Goal: Task Accomplishment & Management: Use online tool/utility

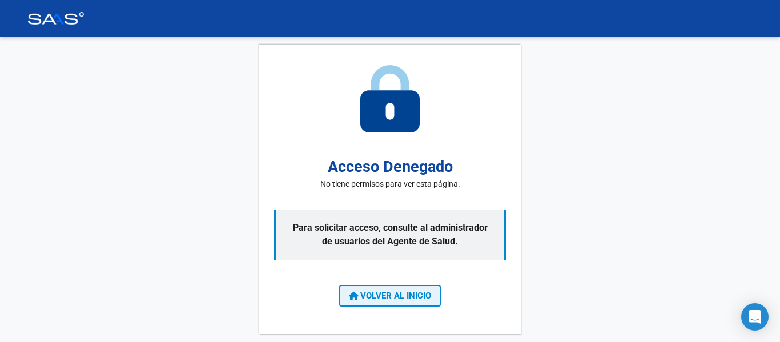
click at [368, 294] on span "VOLVER AL INICIO" at bounding box center [390, 296] width 82 height 10
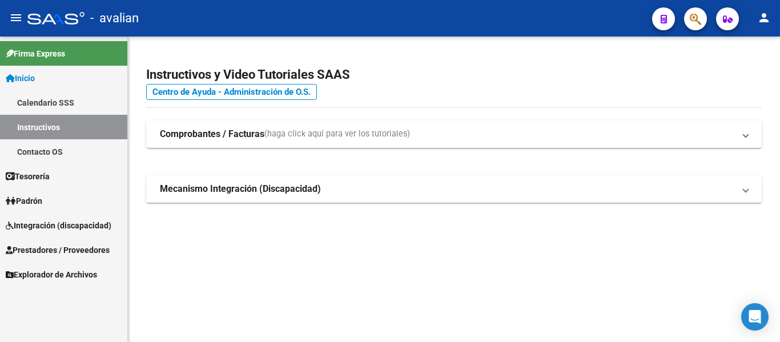
click at [39, 174] on span "Tesorería" at bounding box center [28, 176] width 44 height 13
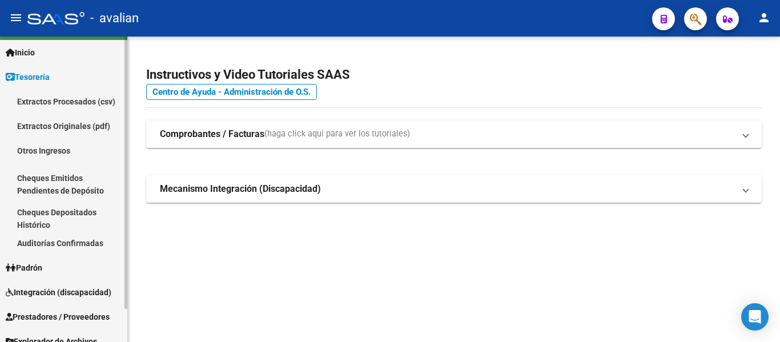
scroll to position [37, 0]
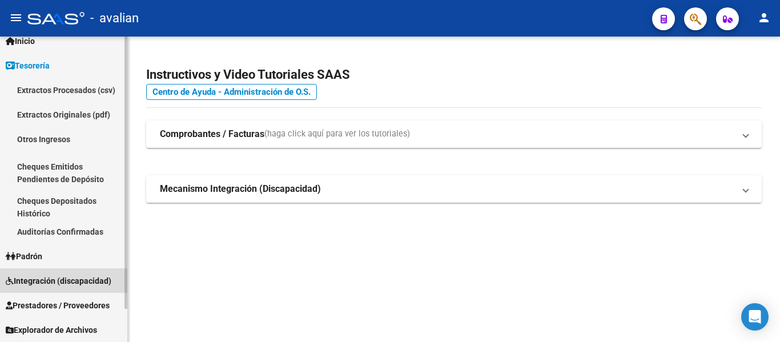
click at [35, 283] on span "Integración (discapacidad)" at bounding box center [59, 281] width 106 height 13
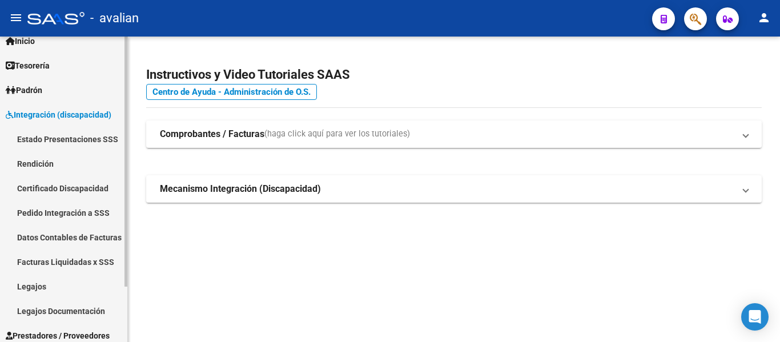
click at [48, 164] on link "Rendición" at bounding box center [63, 163] width 127 height 25
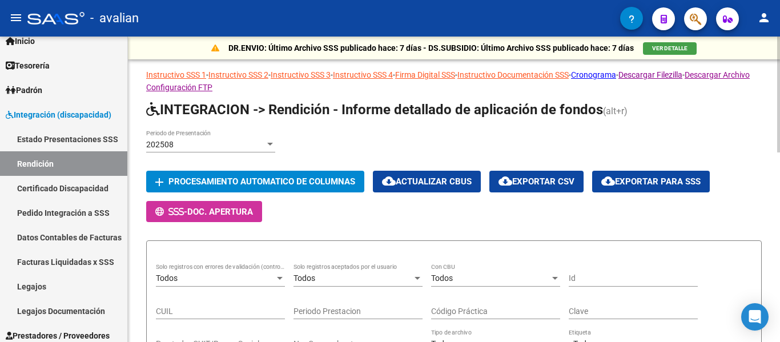
click at [177, 142] on div "202508" at bounding box center [205, 145] width 119 height 10
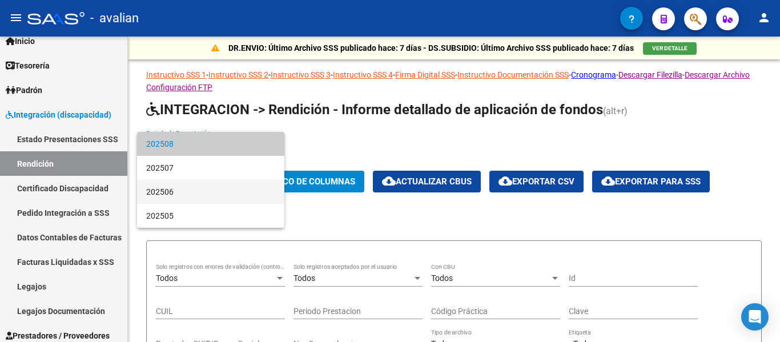
click at [194, 193] on span "202506" at bounding box center [210, 192] width 129 height 24
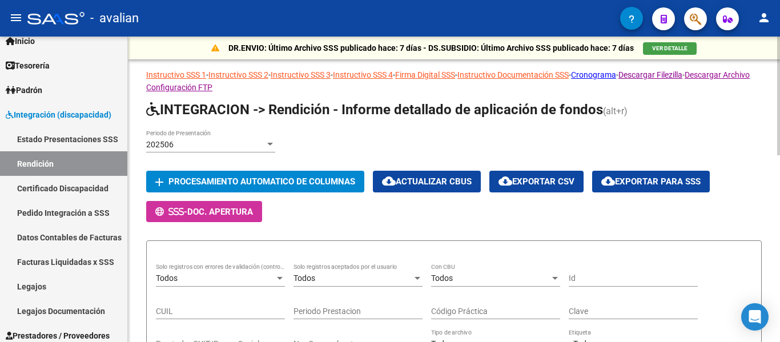
click at [334, 135] on div "202506 Periodo de Presentación" at bounding box center [453, 146] width 615 height 33
click at [307, 186] on span "Procesamiento automatico de columnas" at bounding box center [261, 182] width 187 height 10
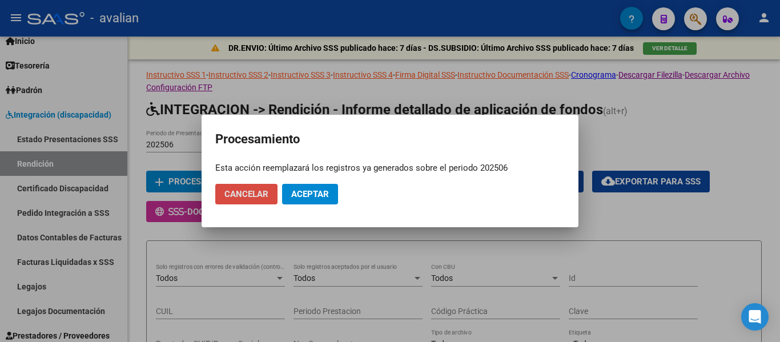
click at [241, 189] on span "Cancelar" at bounding box center [246, 194] width 44 height 10
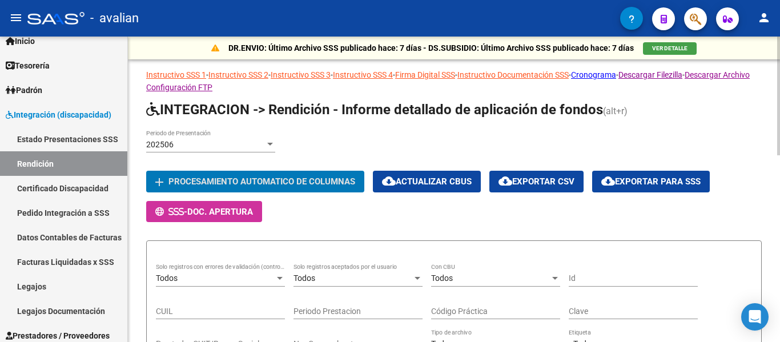
click at [307, 150] on div "202506 Periodo de Presentación" at bounding box center [453, 146] width 615 height 33
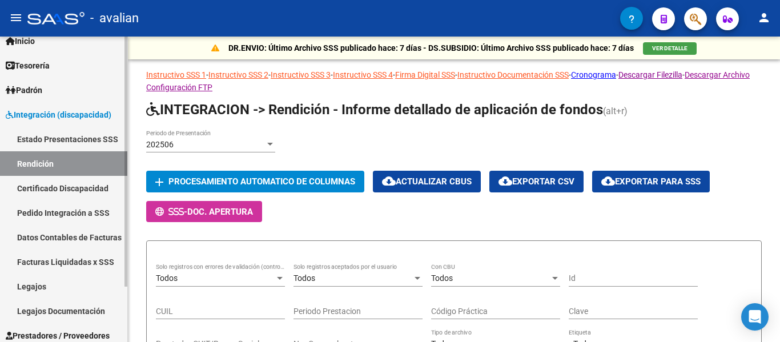
scroll to position [67, 0]
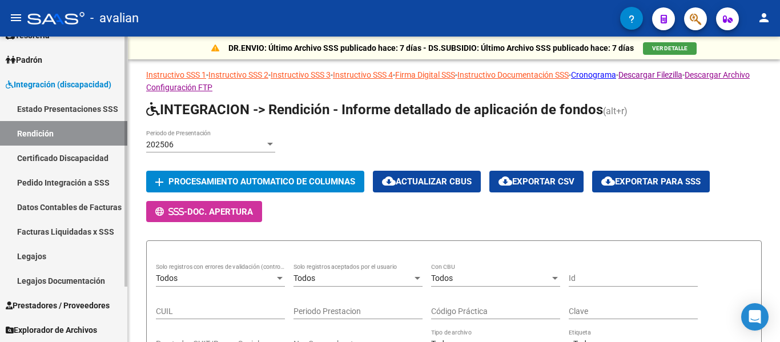
click at [74, 229] on link "Facturas Liquidadas x SSS" at bounding box center [63, 231] width 127 height 25
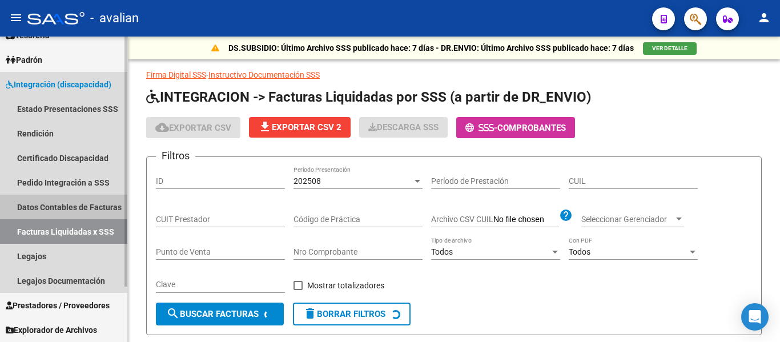
click at [62, 201] on link "Datos Contables de Facturas" at bounding box center [63, 207] width 127 height 25
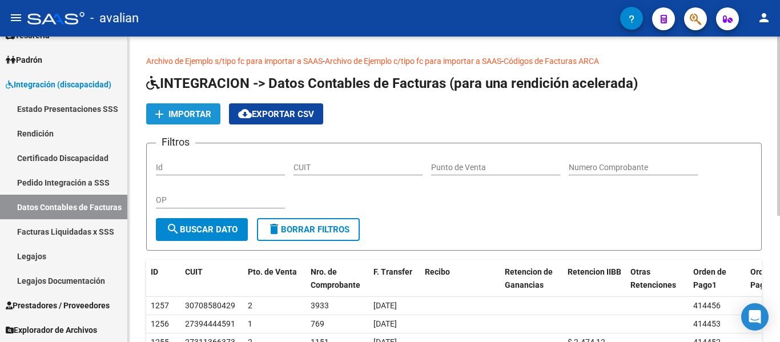
click at [183, 112] on span "Importar" at bounding box center [189, 114] width 43 height 10
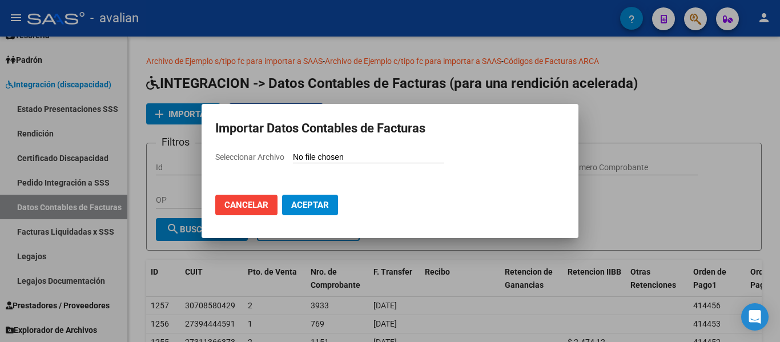
click at [357, 159] on input "Seleccionar Archivo" at bounding box center [368, 157] width 151 height 11
type input "C:\fakepath\rendicion 202506.csv"
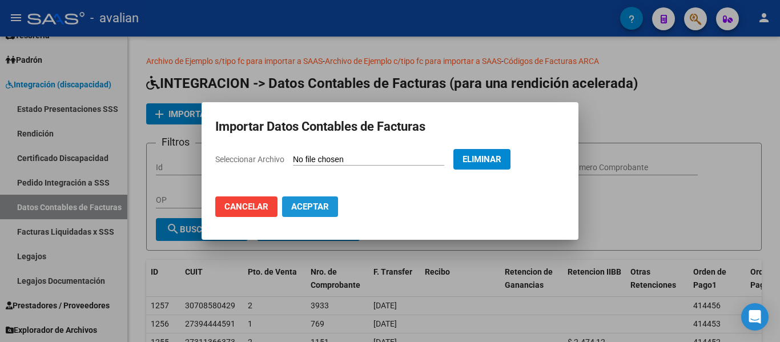
click at [323, 206] on span "Aceptar" at bounding box center [310, 206] width 38 height 10
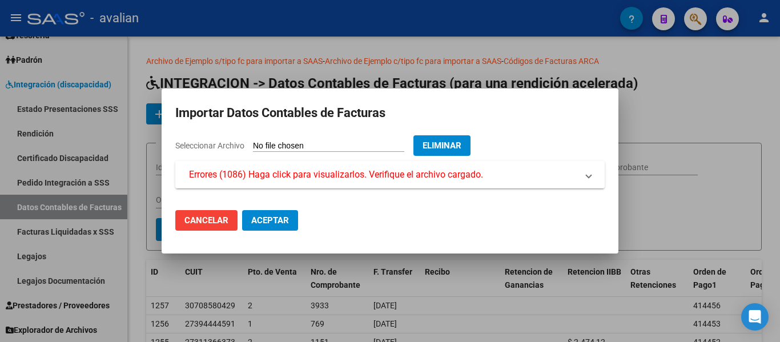
click at [586, 185] on mat-expansion-panel-header "Errores (1086) Haga click para visualizarlos. Verifique el archivo cargado." at bounding box center [389, 174] width 429 height 27
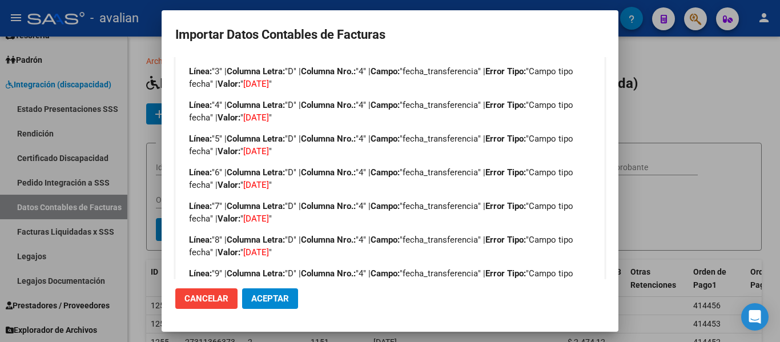
scroll to position [171, 0]
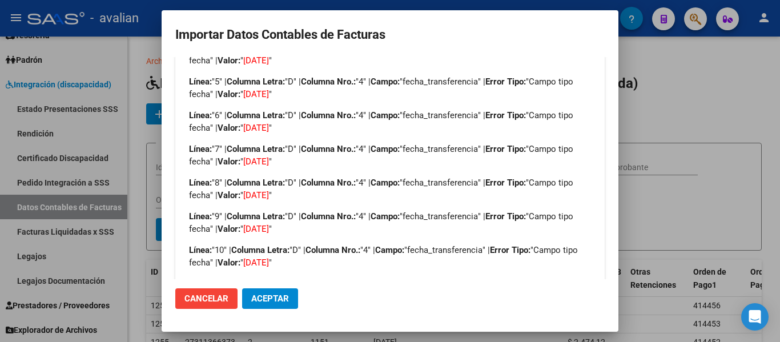
click at [213, 301] on span "Cancelar" at bounding box center [206, 298] width 44 height 10
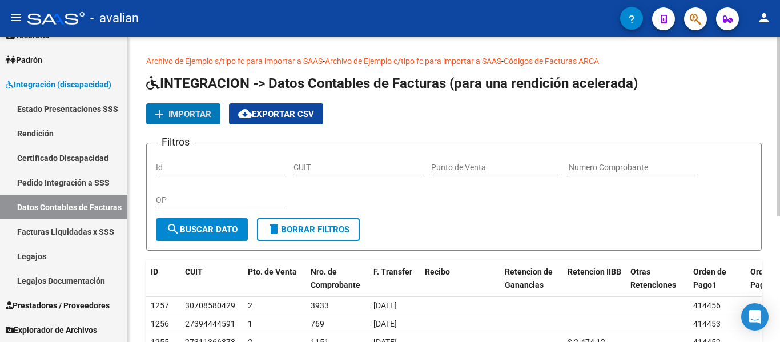
click at [172, 116] on span "Importar" at bounding box center [189, 114] width 43 height 10
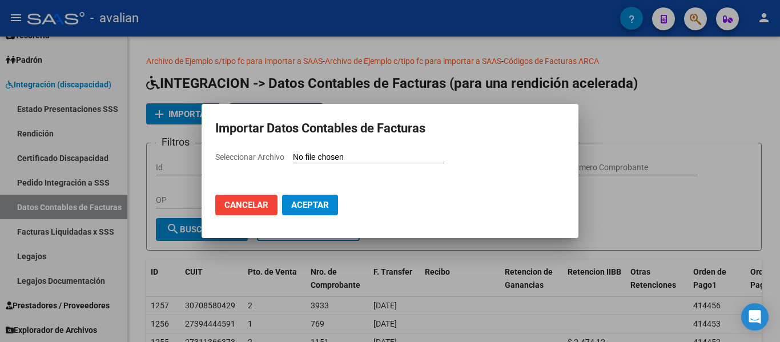
click at [366, 158] on input "Seleccionar Archivo" at bounding box center [368, 157] width 151 height 11
type input "C:\fakepath\rendicion 202506.csv"
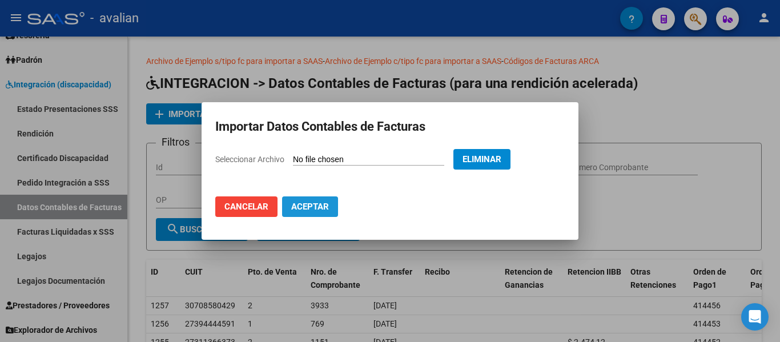
click at [302, 205] on span "Aceptar" at bounding box center [310, 206] width 38 height 10
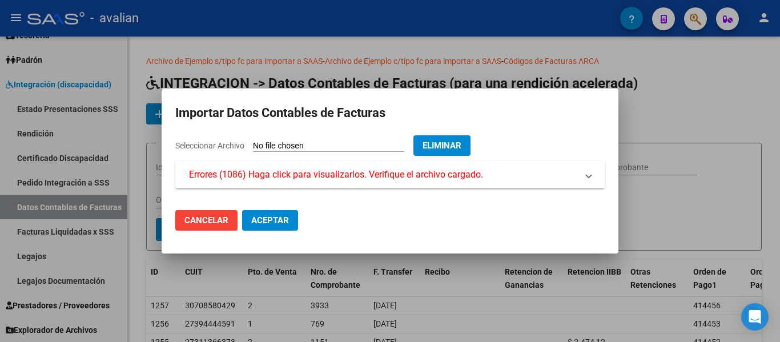
click at [320, 174] on span "Errores (1086) Haga click para visualizarlos. Verifique el archivo cargado." at bounding box center [336, 175] width 294 height 14
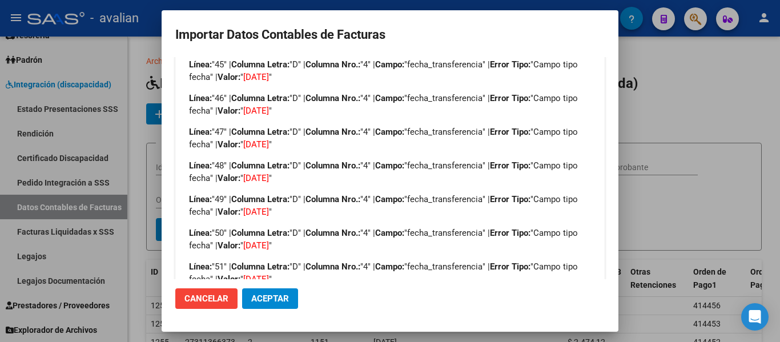
scroll to position [1572, 0]
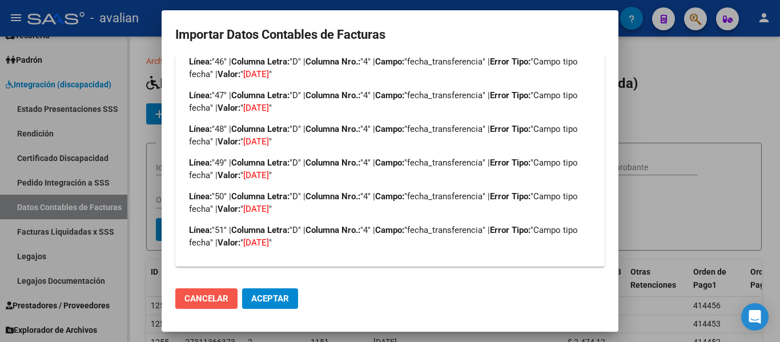
click at [207, 301] on span "Cancelar" at bounding box center [206, 298] width 44 height 10
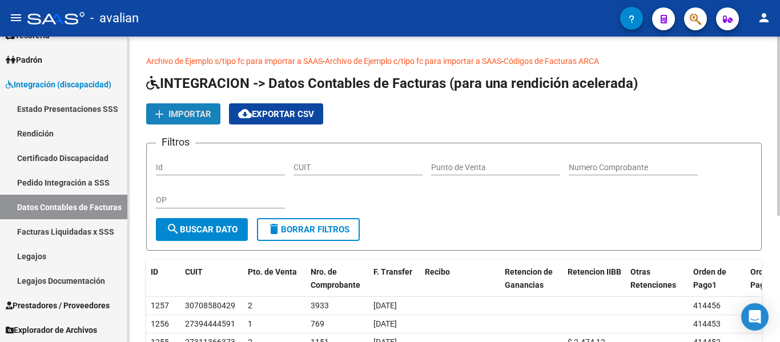
click at [171, 120] on button "add Importar" at bounding box center [183, 113] width 74 height 21
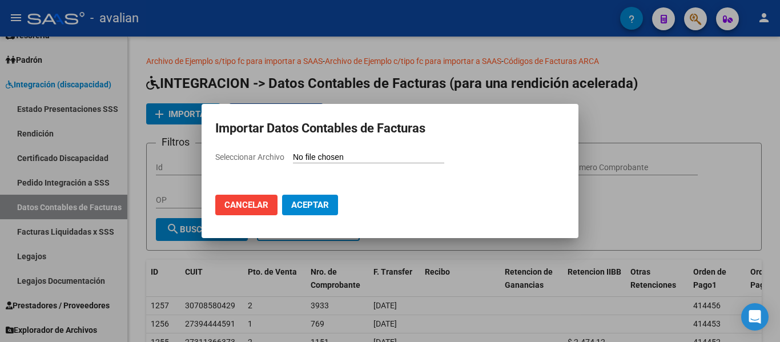
click at [351, 156] on input "Seleccionar Archivo" at bounding box center [368, 157] width 151 height 11
type input "C:\fakepath\rendicion 202506.csv"
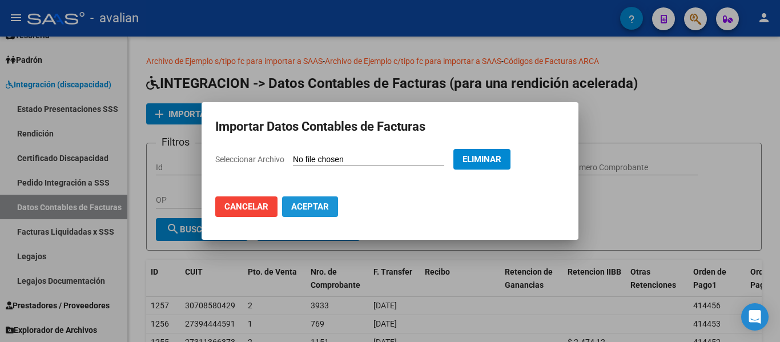
click at [297, 207] on span "Aceptar" at bounding box center [310, 206] width 38 height 10
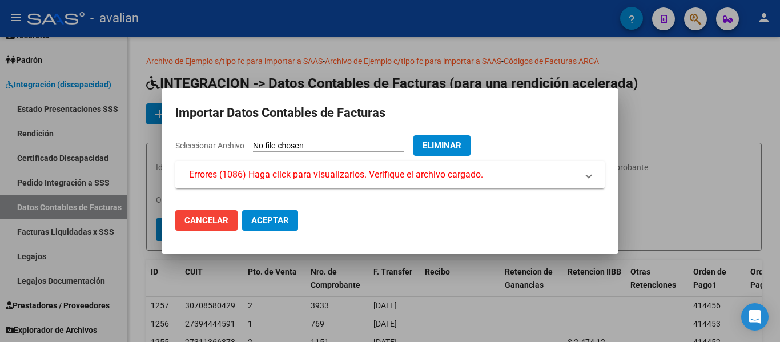
click at [586, 186] on mat-expansion-panel-header "Errores (1086) Haga click para visualizarlos. Verifique el archivo cargado." at bounding box center [389, 174] width 429 height 27
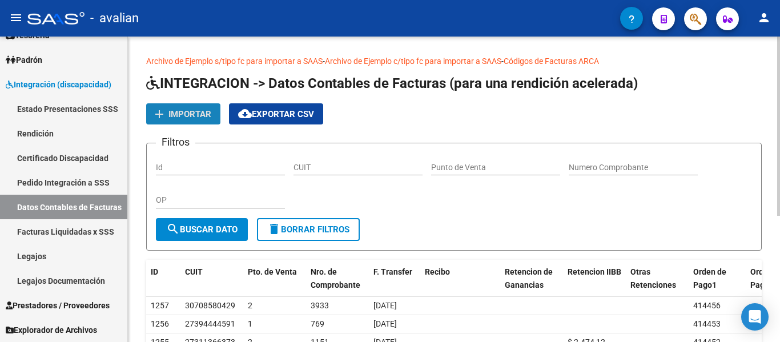
click at [180, 114] on span "Importar" at bounding box center [189, 114] width 43 height 10
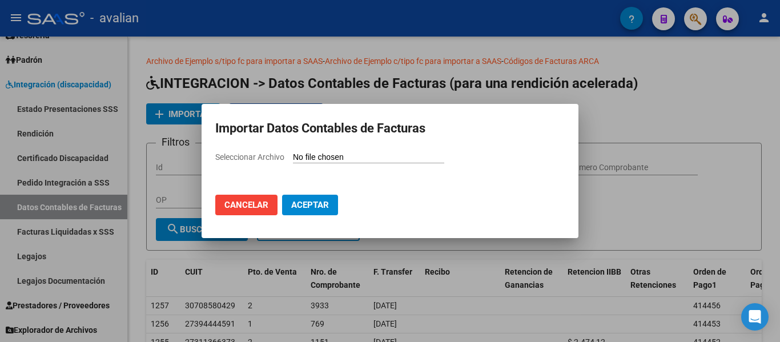
click at [369, 158] on input "Seleccionar Archivo" at bounding box center [368, 157] width 151 height 11
type input "C:\fakepath\rendicion 202506.csv"
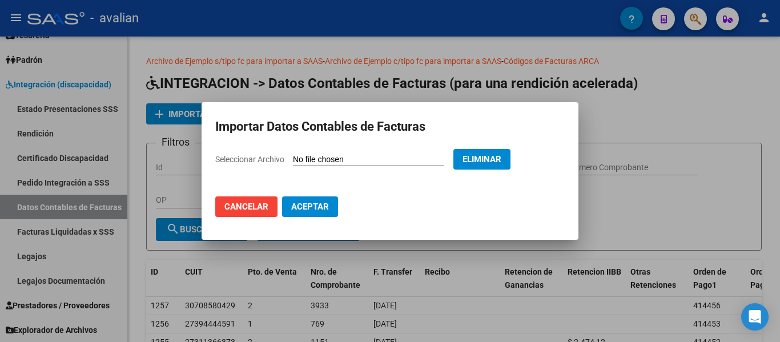
click at [300, 205] on span "Aceptar" at bounding box center [310, 206] width 38 height 10
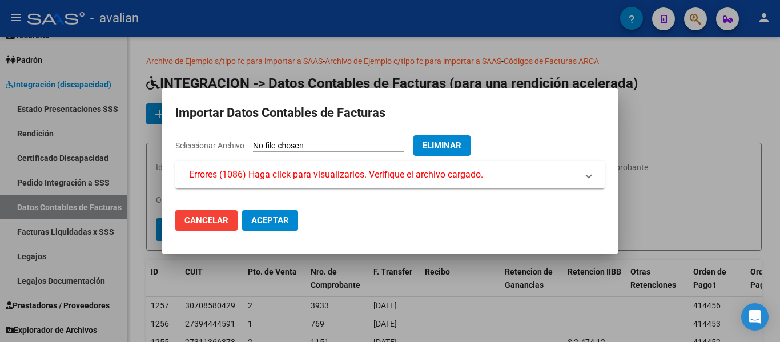
click at [358, 176] on span "Errores (1086) Haga click para visualizarlos. Verifique el archivo cargado." at bounding box center [336, 175] width 294 height 14
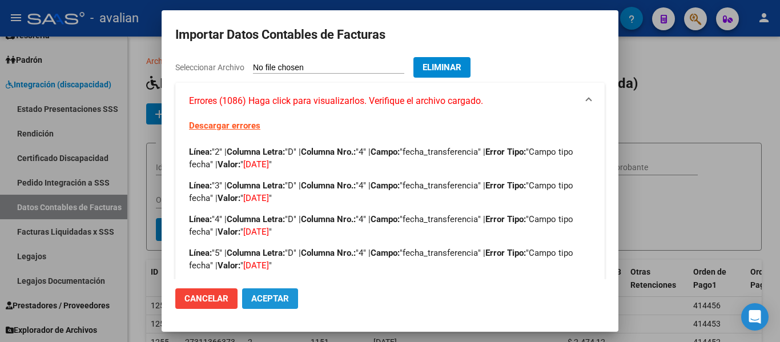
click at [267, 291] on button "Aceptar" at bounding box center [270, 298] width 56 height 21
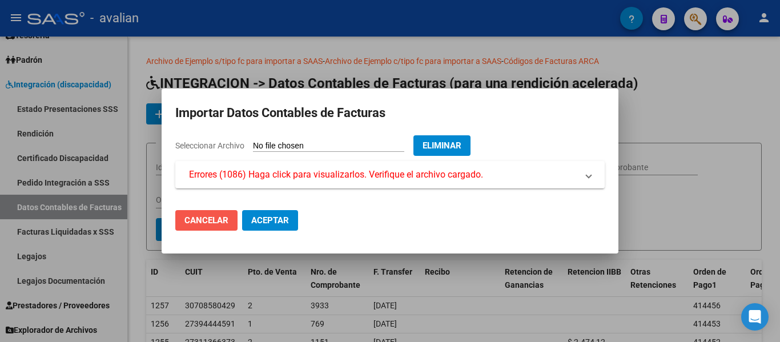
click at [218, 216] on span "Cancelar" at bounding box center [206, 220] width 44 height 10
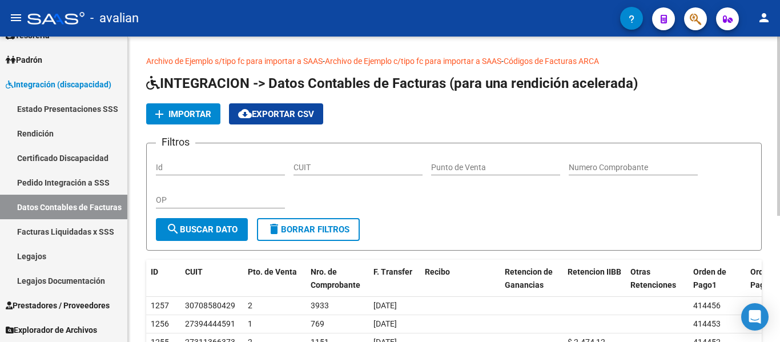
click at [408, 59] on link "Archivo de Ejemplo c/tipo fc para importar a SAAS" at bounding box center [413, 61] width 176 height 9
click at [190, 112] on span "Importar" at bounding box center [189, 114] width 43 height 10
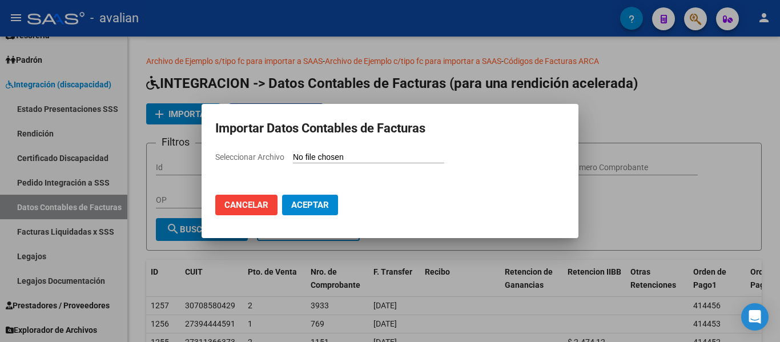
click at [361, 159] on input "Seleccionar Archivo" at bounding box center [368, 157] width 151 height 11
type input "C:\fakepath\rendicion 202506.csv"
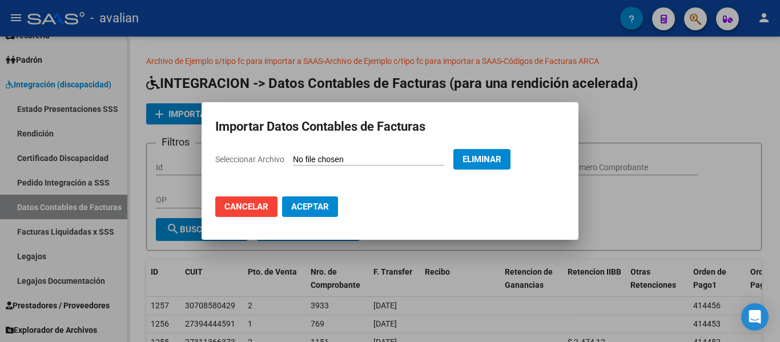
click at [303, 209] on span "Aceptar" at bounding box center [310, 206] width 38 height 10
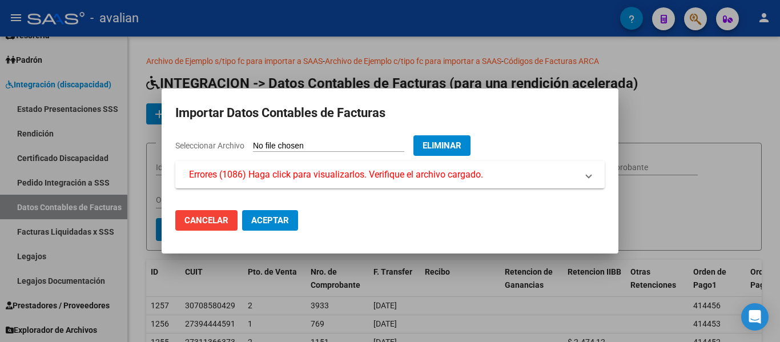
click at [217, 219] on span "Cancelar" at bounding box center [206, 220] width 44 height 10
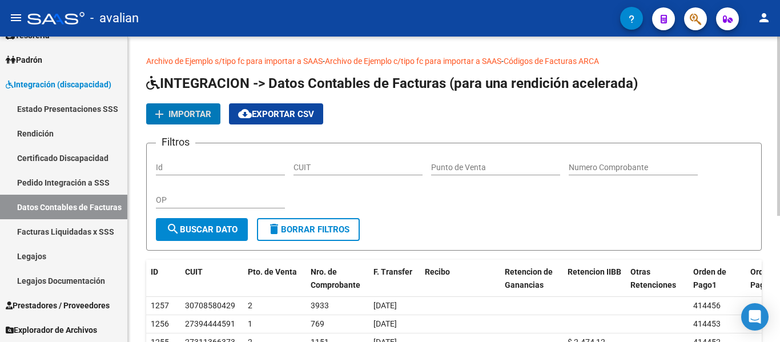
click at [203, 103] on app-list-header "INTEGRACION -> Datos Contables de Facturas (para una rendición acelerada) add I…" at bounding box center [453, 162] width 615 height 176
click at [195, 108] on span "add Importar" at bounding box center [183, 113] width 56 height 10
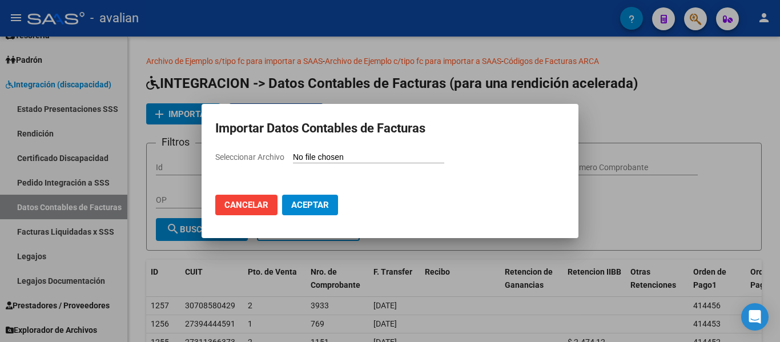
click at [353, 152] on input "Seleccionar Archivo" at bounding box center [368, 157] width 151 height 11
type input "C:\fakepath\rendicion 202506 v2.csv"
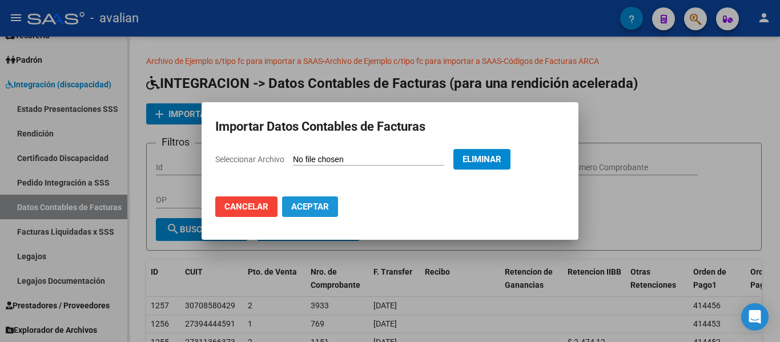
click at [307, 201] on button "Aceptar" at bounding box center [310, 206] width 56 height 21
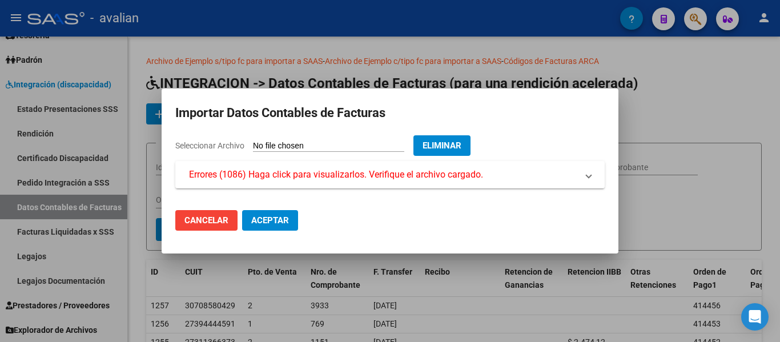
click at [341, 182] on mat-expansion-panel-header "Errores (1086) Haga click para visualizarlos. Verifique el archivo cargado." at bounding box center [389, 174] width 429 height 27
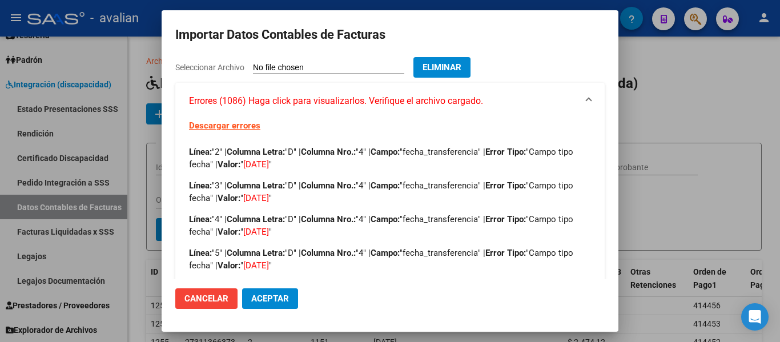
click at [235, 127] on link "Descargar errores" at bounding box center [224, 125] width 71 height 10
click at [215, 294] on span "Cancelar" at bounding box center [206, 298] width 44 height 10
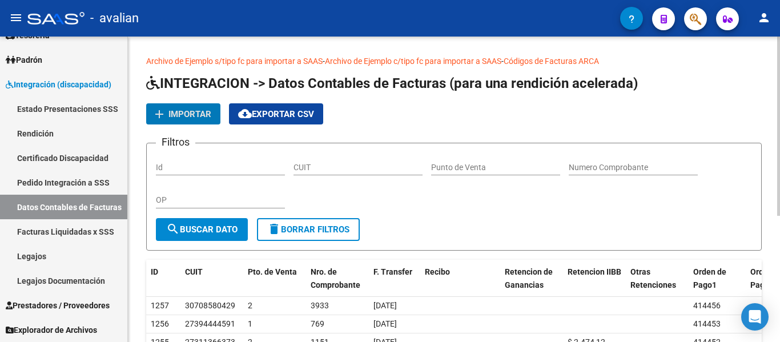
click at [174, 111] on span "Importar" at bounding box center [189, 114] width 43 height 10
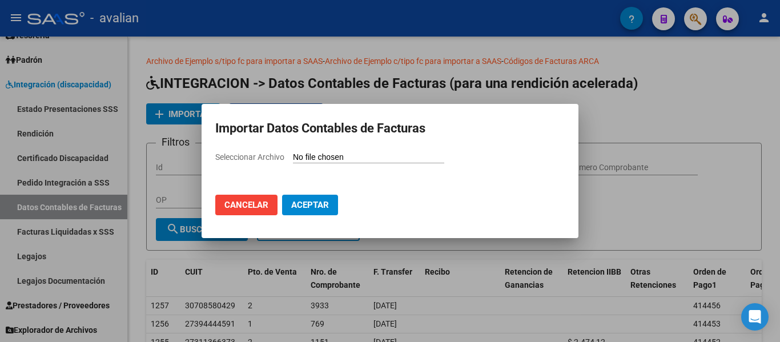
click at [366, 152] on input "Seleccionar Archivo" at bounding box center [368, 157] width 151 height 11
type input "C:\fakepath\rendicion 202506.csv"
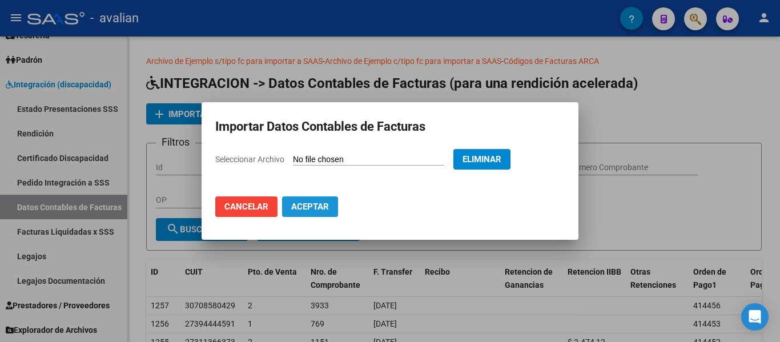
click at [312, 210] on span "Aceptar" at bounding box center [310, 206] width 38 height 10
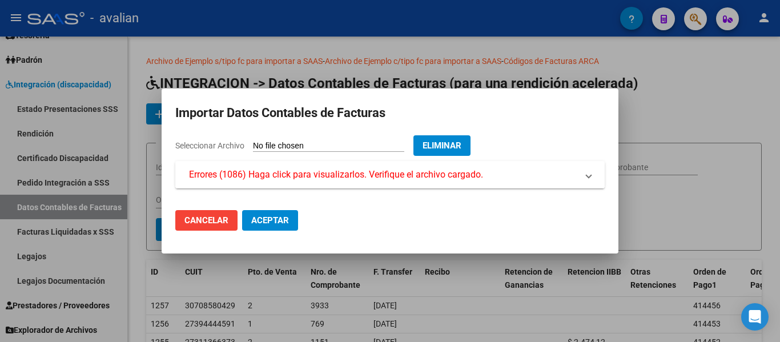
click at [595, 176] on mat-expansion-panel-header "Errores (1086) Haga click para visualizarlos. Verifique el archivo cargado." at bounding box center [389, 174] width 429 height 27
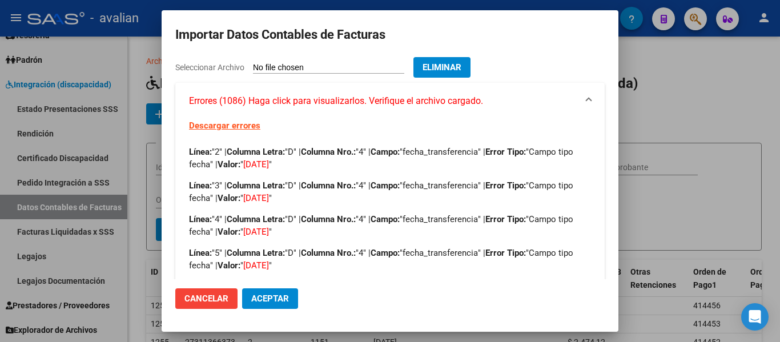
click at [208, 296] on span "Cancelar" at bounding box center [206, 298] width 44 height 10
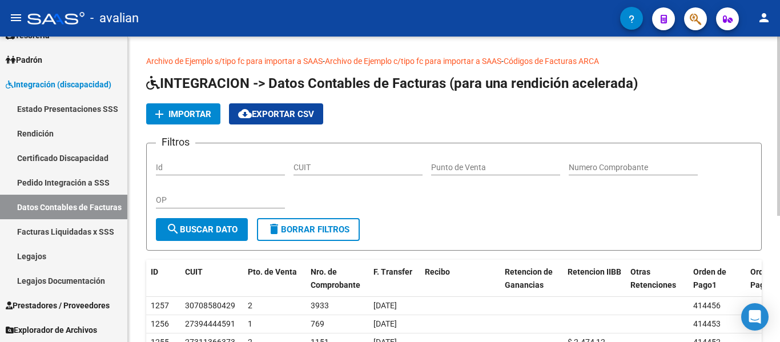
click at [412, 63] on link "Archivo de Ejemplo c/tipo fc para importar a SAAS" at bounding box center [413, 61] width 176 height 9
click at [189, 113] on span "Importar" at bounding box center [189, 114] width 43 height 10
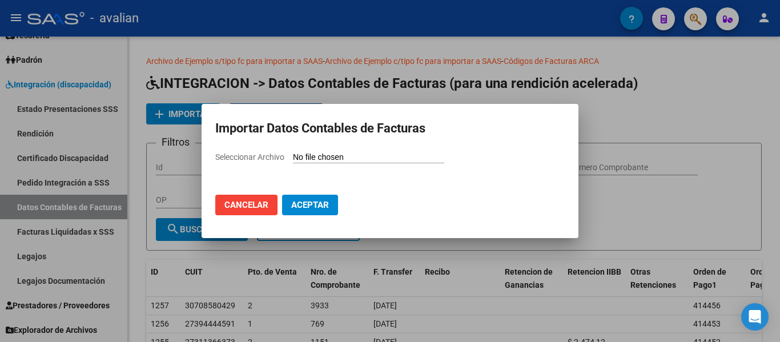
click at [322, 155] on input "Seleccionar Archivo" at bounding box center [368, 157] width 151 height 11
type input "C:\fakepath\rendicion 202506.csv"
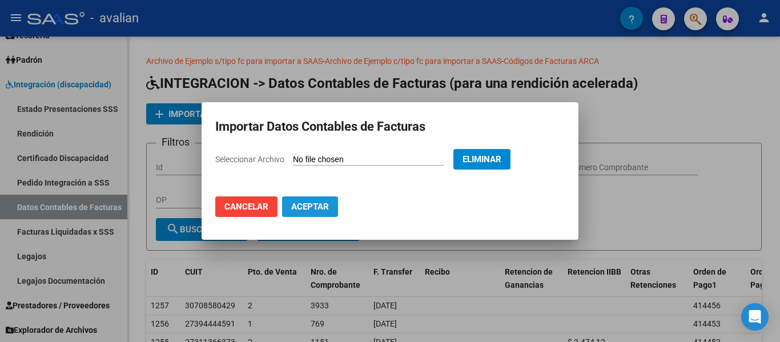
click at [317, 212] on button "Aceptar" at bounding box center [310, 206] width 56 height 21
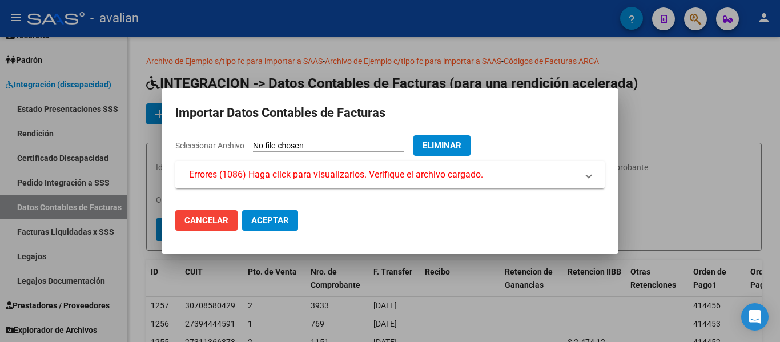
click at [357, 174] on span "Errores (1086) Haga click para visualizarlos. Verifique el archivo cargado." at bounding box center [336, 175] width 294 height 14
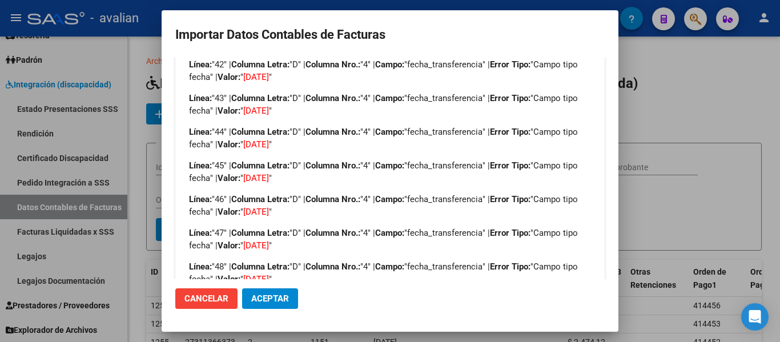
scroll to position [1572, 0]
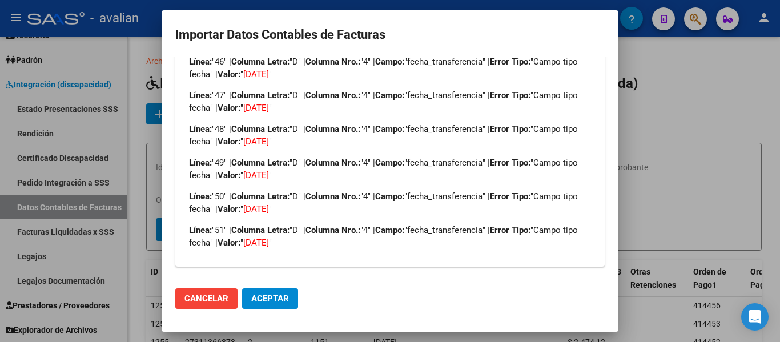
click at [215, 290] on button "Cancelar" at bounding box center [206, 298] width 62 height 21
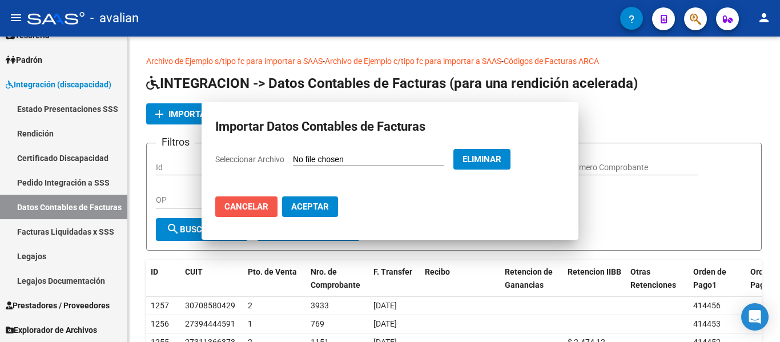
scroll to position [0, 0]
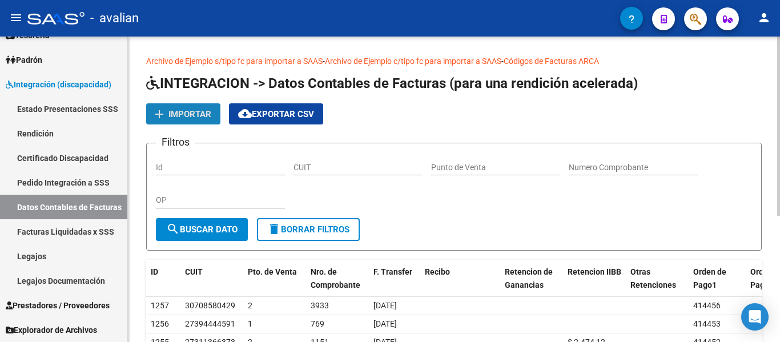
click at [176, 112] on span "Importar" at bounding box center [189, 114] width 43 height 10
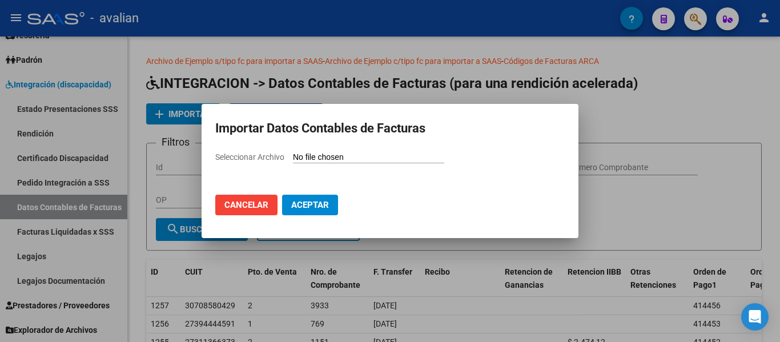
click at [310, 152] on input "Seleccionar Archivo" at bounding box center [368, 157] width 151 height 11
type input "C:\fakepath\rendicion 202506.csv"
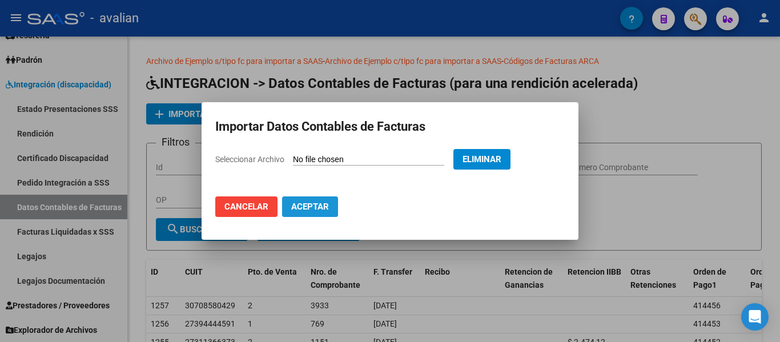
click at [315, 204] on span "Aceptar" at bounding box center [310, 206] width 38 height 10
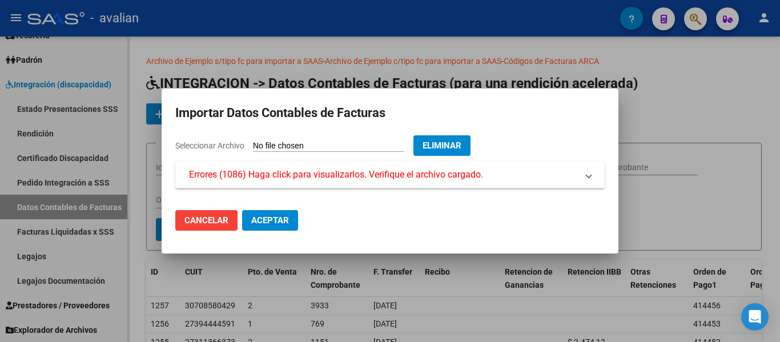
click at [318, 175] on span "Errores (1086) Haga click para visualizarlos. Verifique el archivo cargado." at bounding box center [336, 175] width 294 height 14
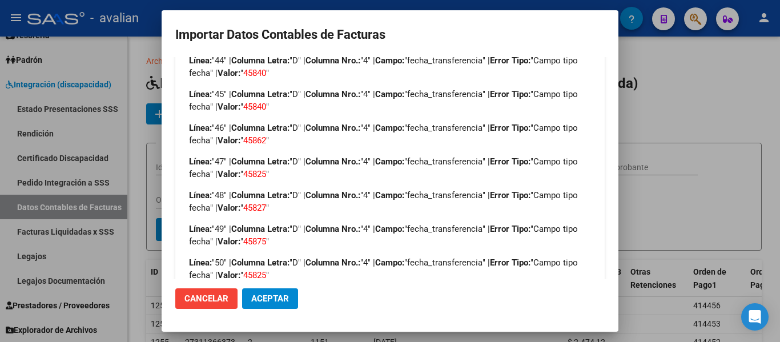
scroll to position [1572, 0]
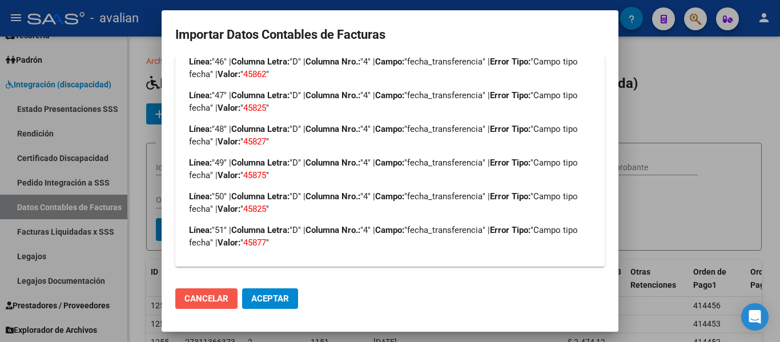
click at [211, 294] on span "Cancelar" at bounding box center [206, 298] width 44 height 10
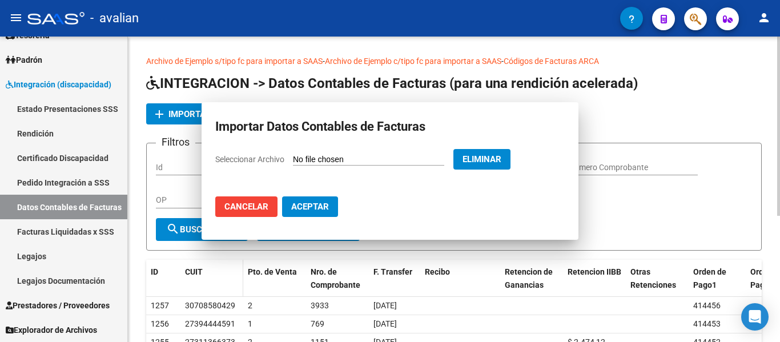
scroll to position [0, 0]
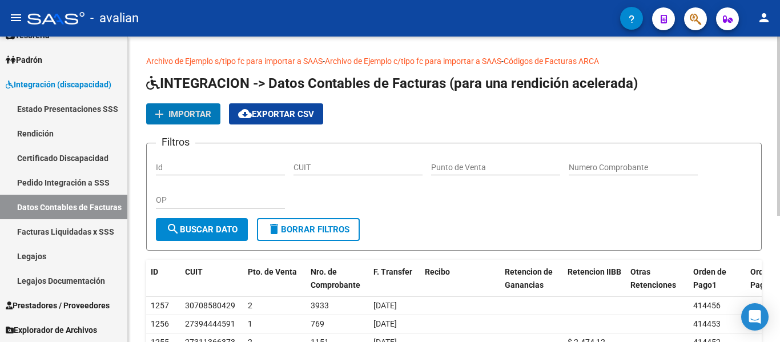
click at [188, 113] on span "Importar" at bounding box center [189, 114] width 43 height 10
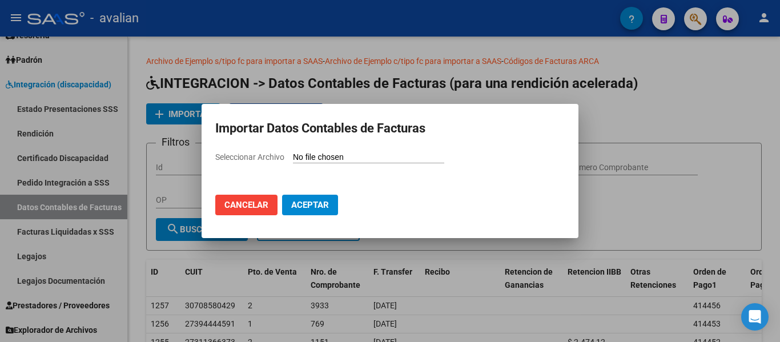
click at [354, 151] on div "Seleccionar Archivo" at bounding box center [389, 162] width 349 height 22
click at [353, 158] on input "Seleccionar Archivo" at bounding box center [368, 157] width 151 height 11
type input "C:\fakepath\rendicion 202506.csv"
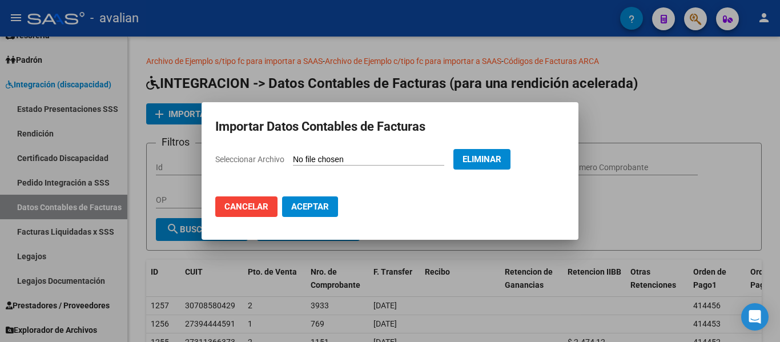
click at [323, 204] on span "Aceptar" at bounding box center [310, 206] width 38 height 10
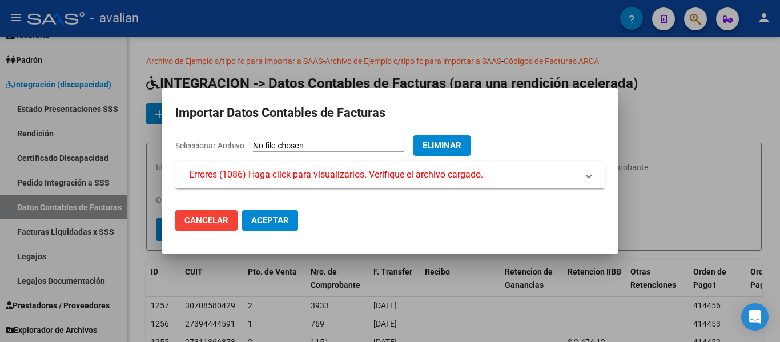
click at [340, 178] on span "Errores (1086) Haga click para visualizarlos. Verifique el archivo cargado." at bounding box center [336, 175] width 294 height 14
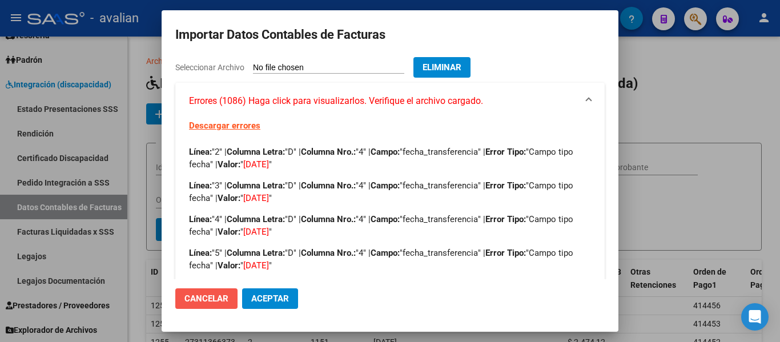
click at [226, 300] on span "Cancelar" at bounding box center [206, 298] width 44 height 10
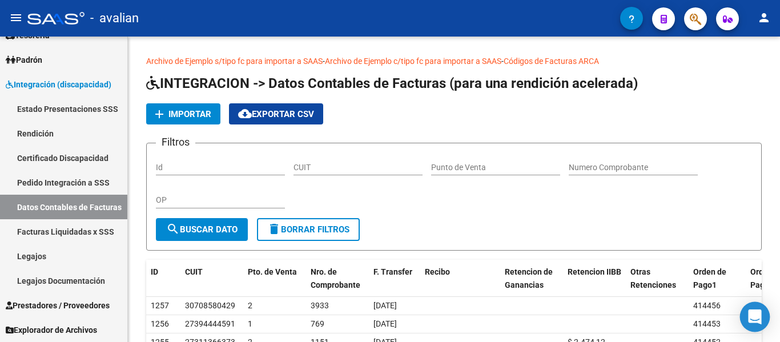
click at [750, 312] on icon "Open Intercom Messenger" at bounding box center [754, 316] width 13 height 15
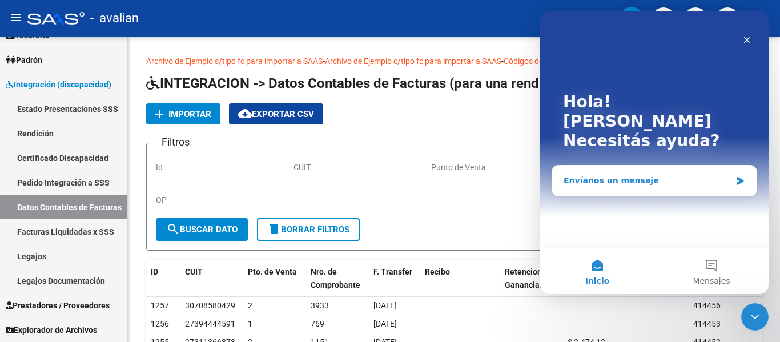
click at [658, 175] on div "Envíanos un mensaje" at bounding box center [646, 181] width 167 height 12
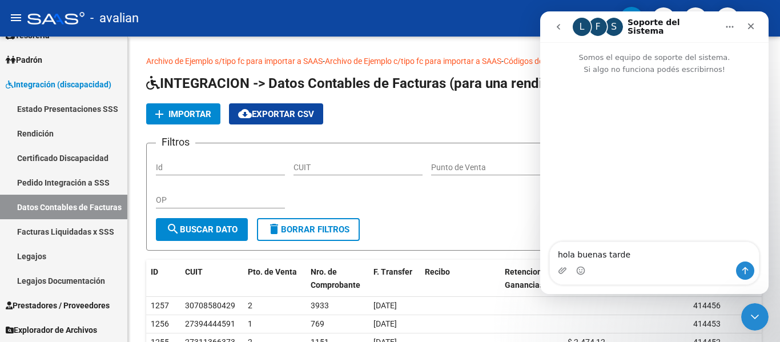
type textarea "hola buenas tardes"
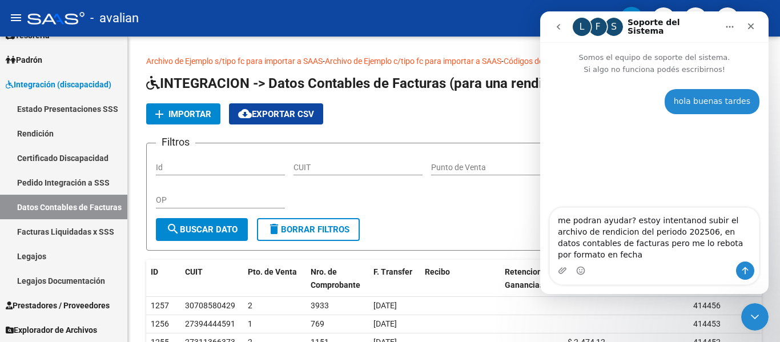
click at [668, 234] on textarea "me podran ayudar? estoy intentanod subir el archivo de rendicion del periodo 20…" at bounding box center [654, 235] width 209 height 54
type textarea "me podrán ayudar? estoy intentando subir el archivo de rendición del periodo 20…"
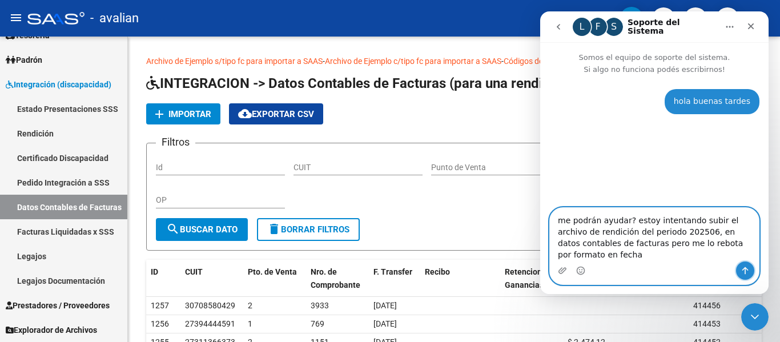
click at [744, 264] on button "Enviar un mensaje…" at bounding box center [745, 270] width 18 height 18
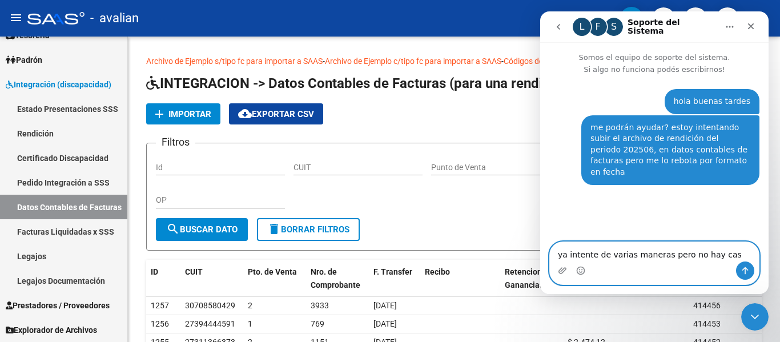
type textarea "ya intente de varias maneras pero no hay caso"
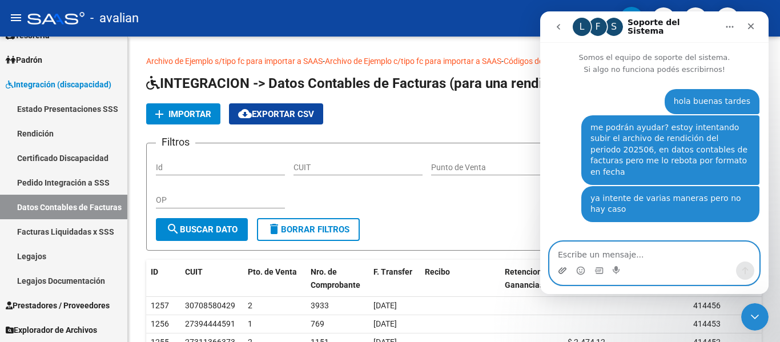
click at [562, 267] on icon "Adjuntar un archivo" at bounding box center [562, 270] width 9 height 9
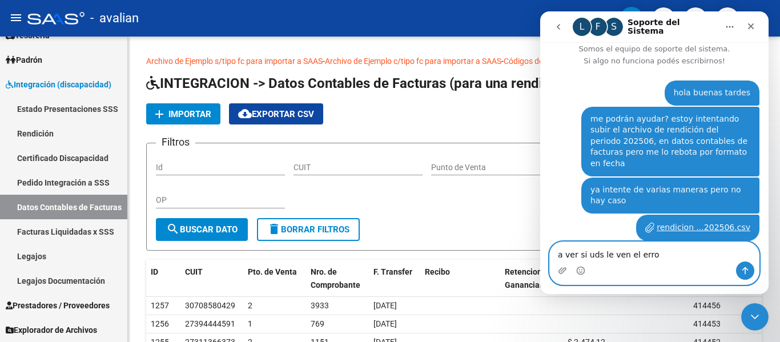
type textarea "a ver si uds le ven el error"
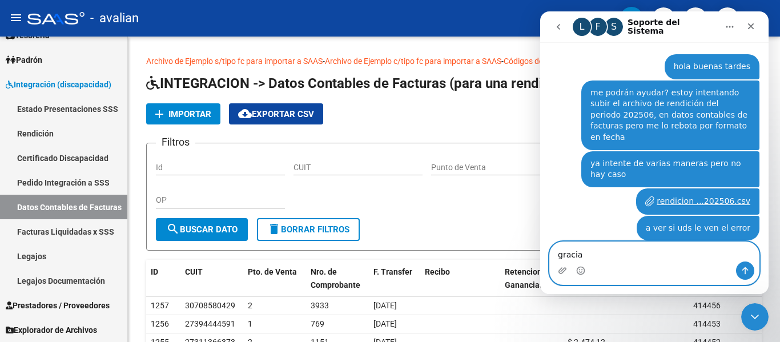
type textarea "gracias"
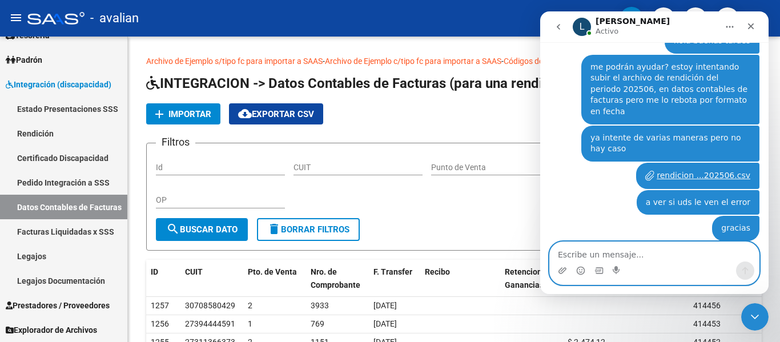
scroll to position [155, 0]
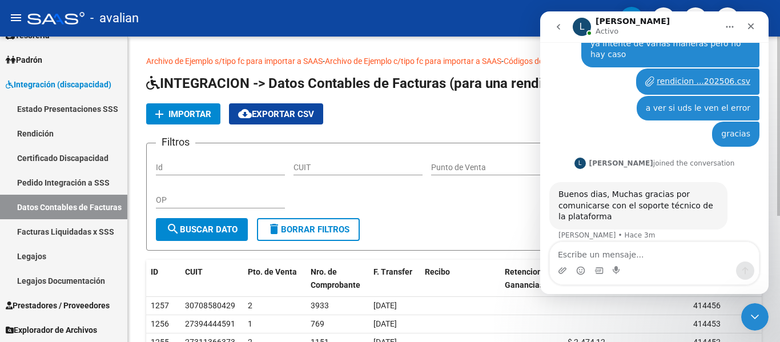
click at [380, 114] on div "add Importar cloud_download Exportar CSV" at bounding box center [453, 113] width 615 height 21
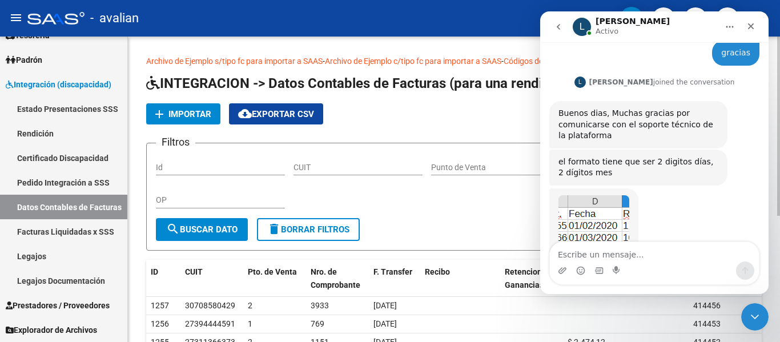
scroll to position [280, 0]
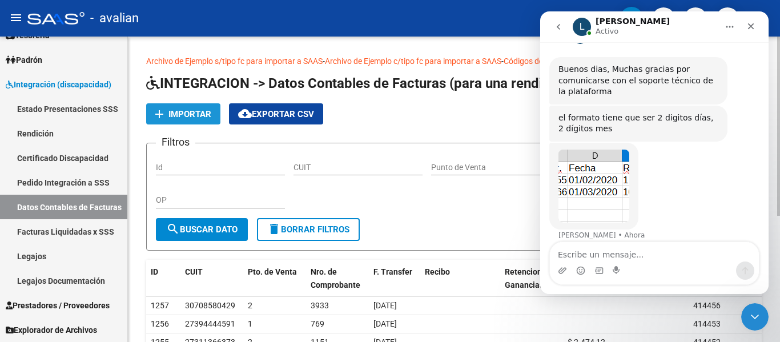
click at [184, 108] on span "add Importar" at bounding box center [183, 113] width 56 height 10
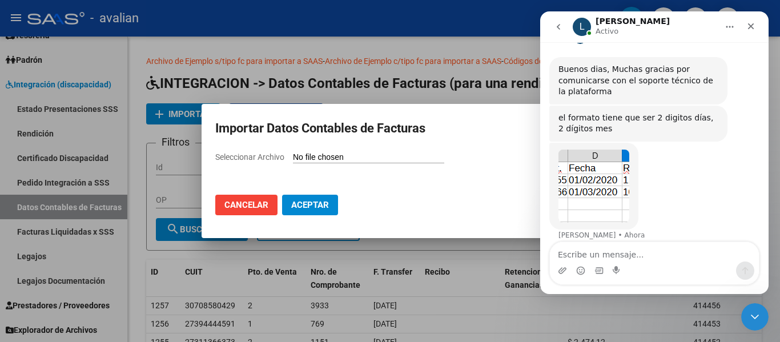
click at [326, 154] on input "Seleccionar Archivo" at bounding box center [368, 157] width 151 height 11
type input "C:\fakepath\rendicion 202506.csv"
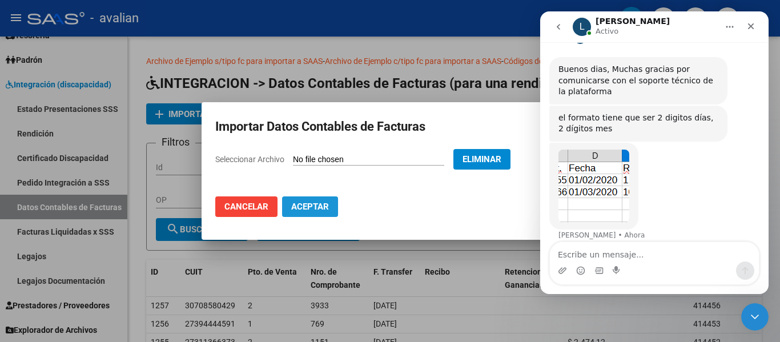
click at [312, 206] on span "Aceptar" at bounding box center [310, 206] width 38 height 10
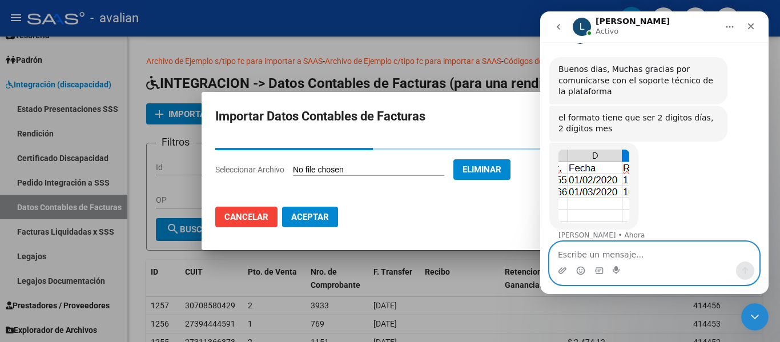
click at [584, 249] on textarea "Escribe un mensaje..." at bounding box center [654, 251] width 209 height 19
type textarea "q"
type textarea "bueno ya se ve que me habia mareado"
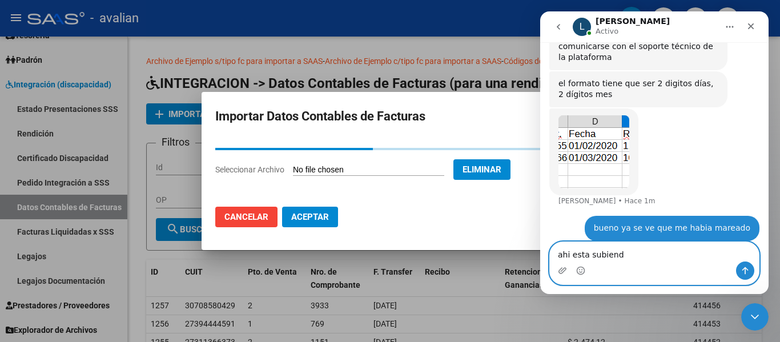
type textarea "ahi esta subiendo"
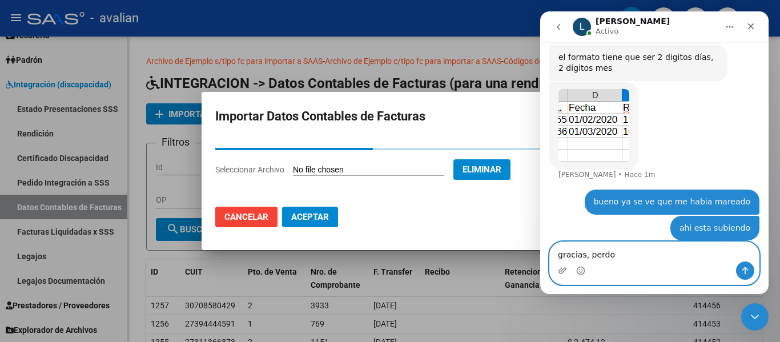
type textarea "gracias, perdon"
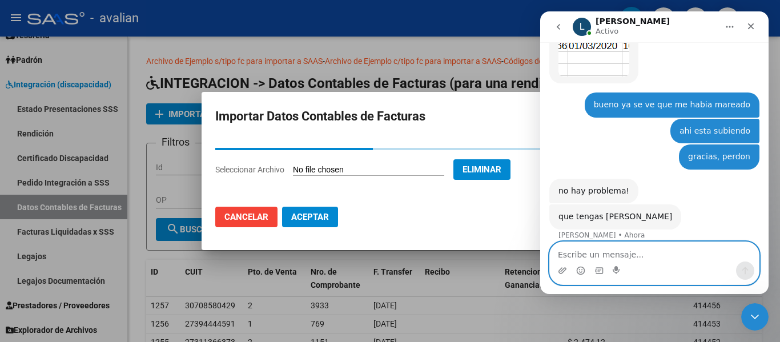
scroll to position [426, 0]
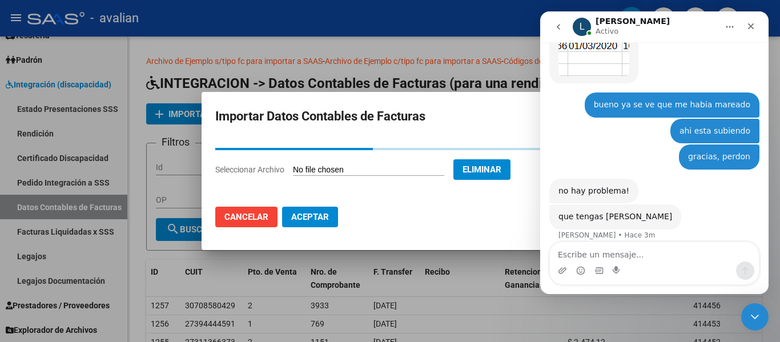
click at [297, 123] on h2 "Importar Datos Contables de Facturas" at bounding box center [389, 117] width 349 height 22
click at [303, 220] on span "Aceptar" at bounding box center [310, 217] width 38 height 10
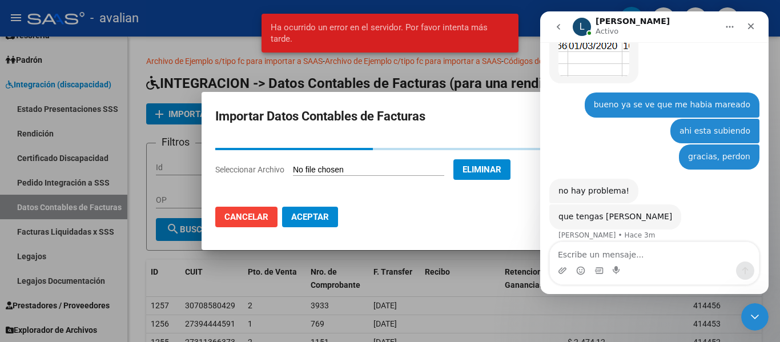
click at [245, 215] on span "Cancelar" at bounding box center [246, 217] width 44 height 10
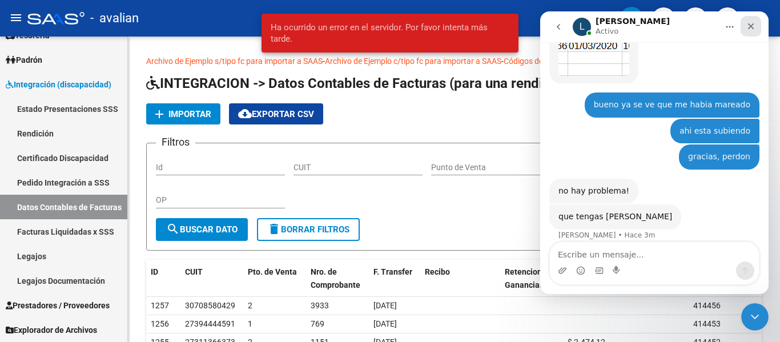
click at [753, 27] on icon "Cerrar" at bounding box center [750, 26] width 9 height 9
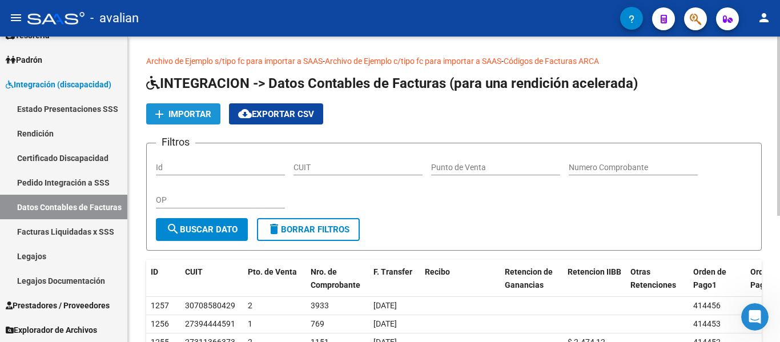
click at [190, 112] on span "Importar" at bounding box center [189, 114] width 43 height 10
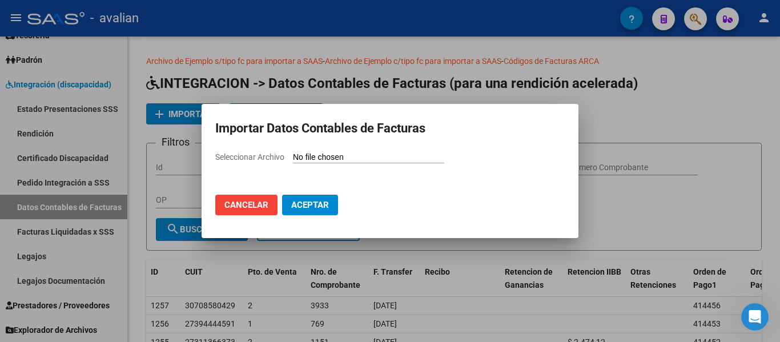
click at [352, 152] on app-file-uploader "Seleccionar Archivo" at bounding box center [334, 157] width 238 height 10
click at [352, 154] on input "Seleccionar Archivo" at bounding box center [368, 157] width 151 height 11
type input "C:\fakepath\rendicion 202506.csv"
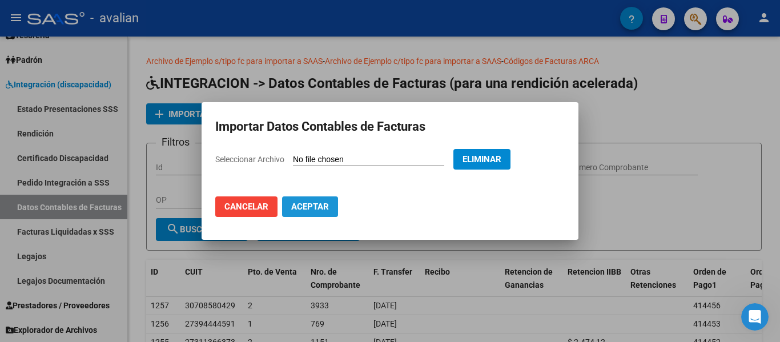
click at [334, 205] on button "Aceptar" at bounding box center [310, 206] width 56 height 21
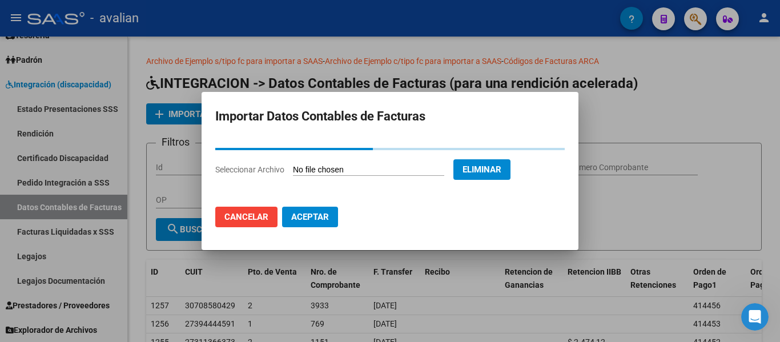
drag, startPoint x: 247, startPoint y: 228, endPoint x: 251, endPoint y: 220, distance: 8.7
click at [247, 227] on mat-dialog-actions "Cancelar Aceptar" at bounding box center [389, 217] width 349 height 39
click at [255, 216] on span "Cancelar" at bounding box center [246, 217] width 44 height 10
